Goal: Information Seeking & Learning: Learn about a topic

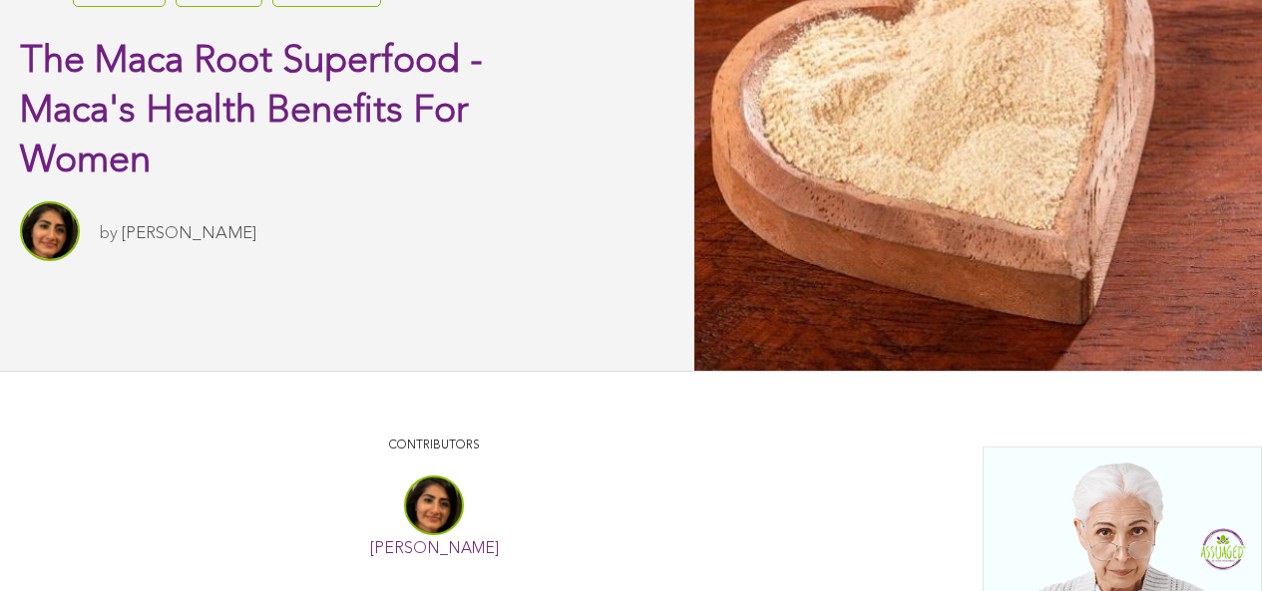
scroll to position [1, 0]
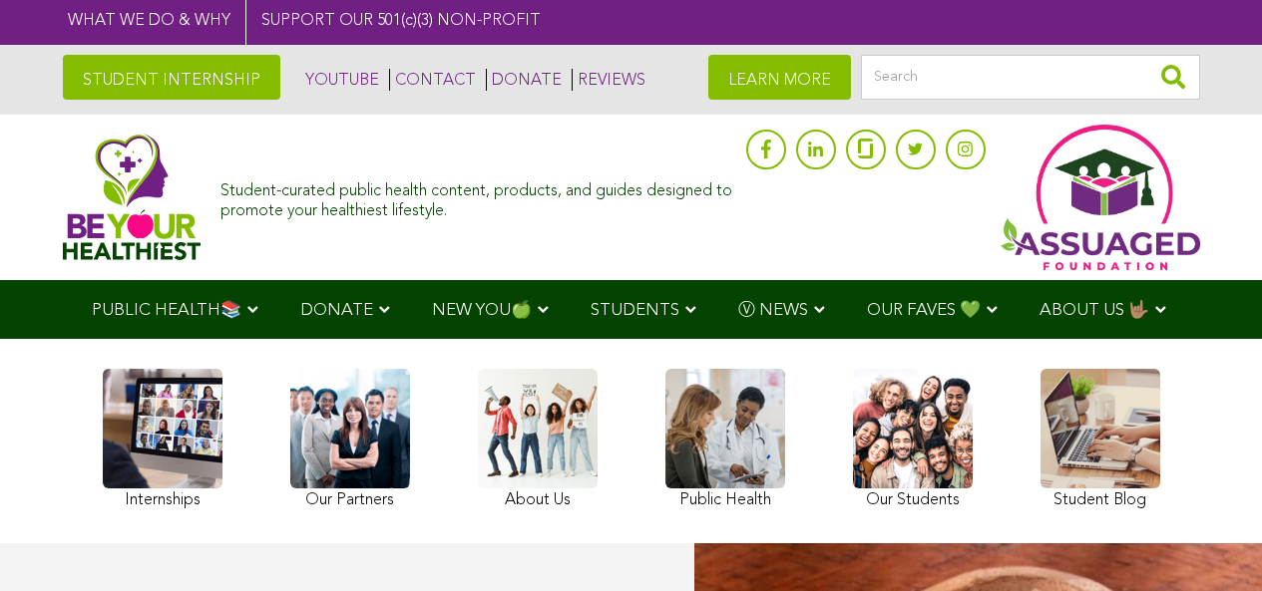
click at [1040, 483] on link at bounding box center [1100, 442] width 120 height 146
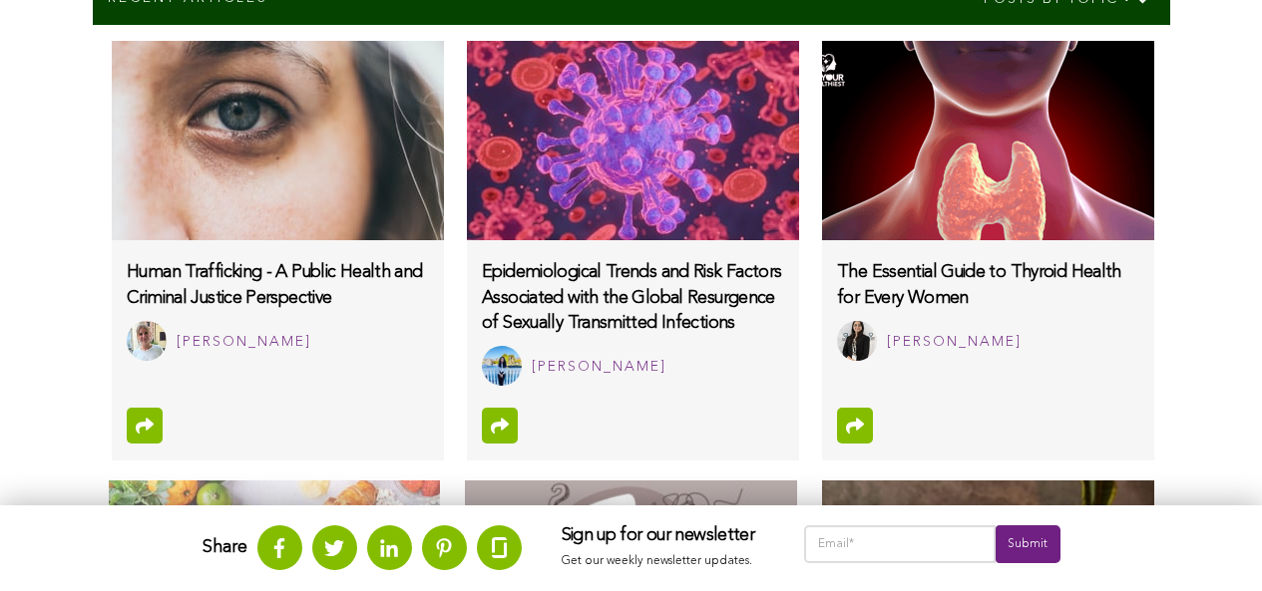
scroll to position [1551, 0]
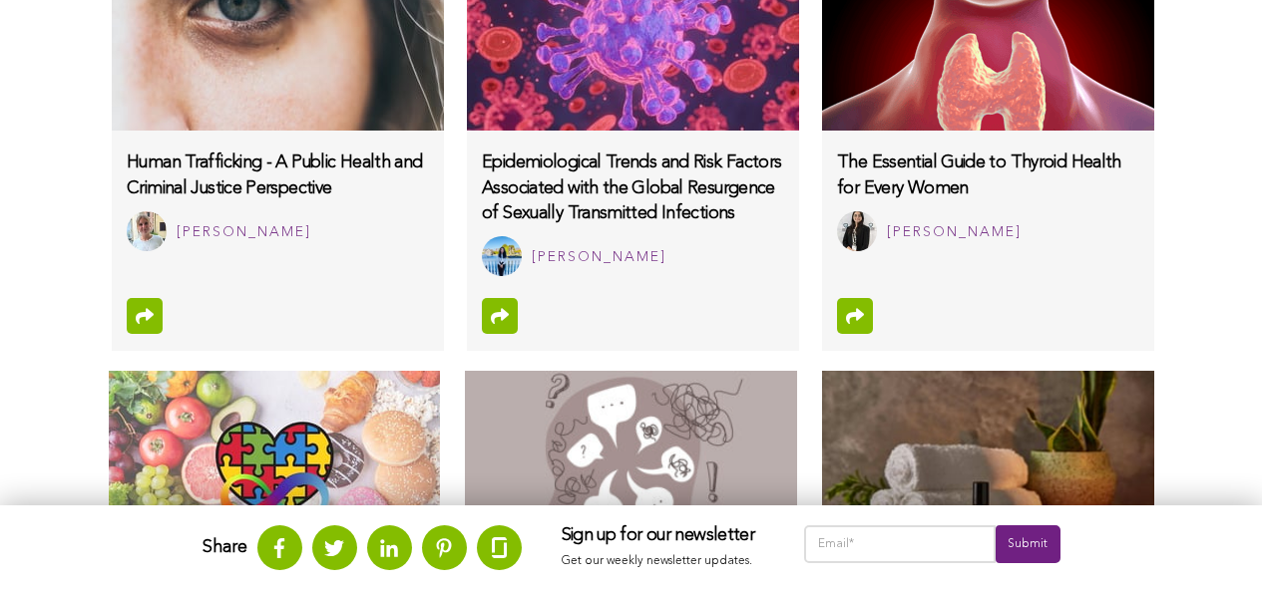
click at [215, 488] on img at bounding box center [274, 470] width 331 height 199
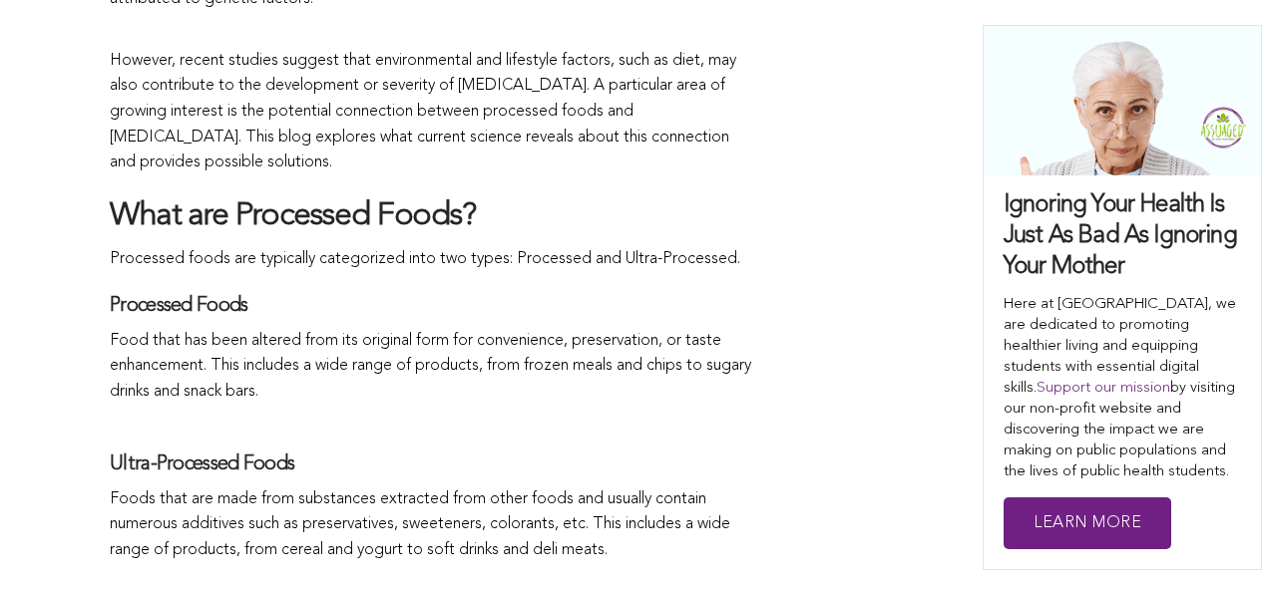
scroll to position [1339, 0]
